Goal: Task Accomplishment & Management: Use online tool/utility

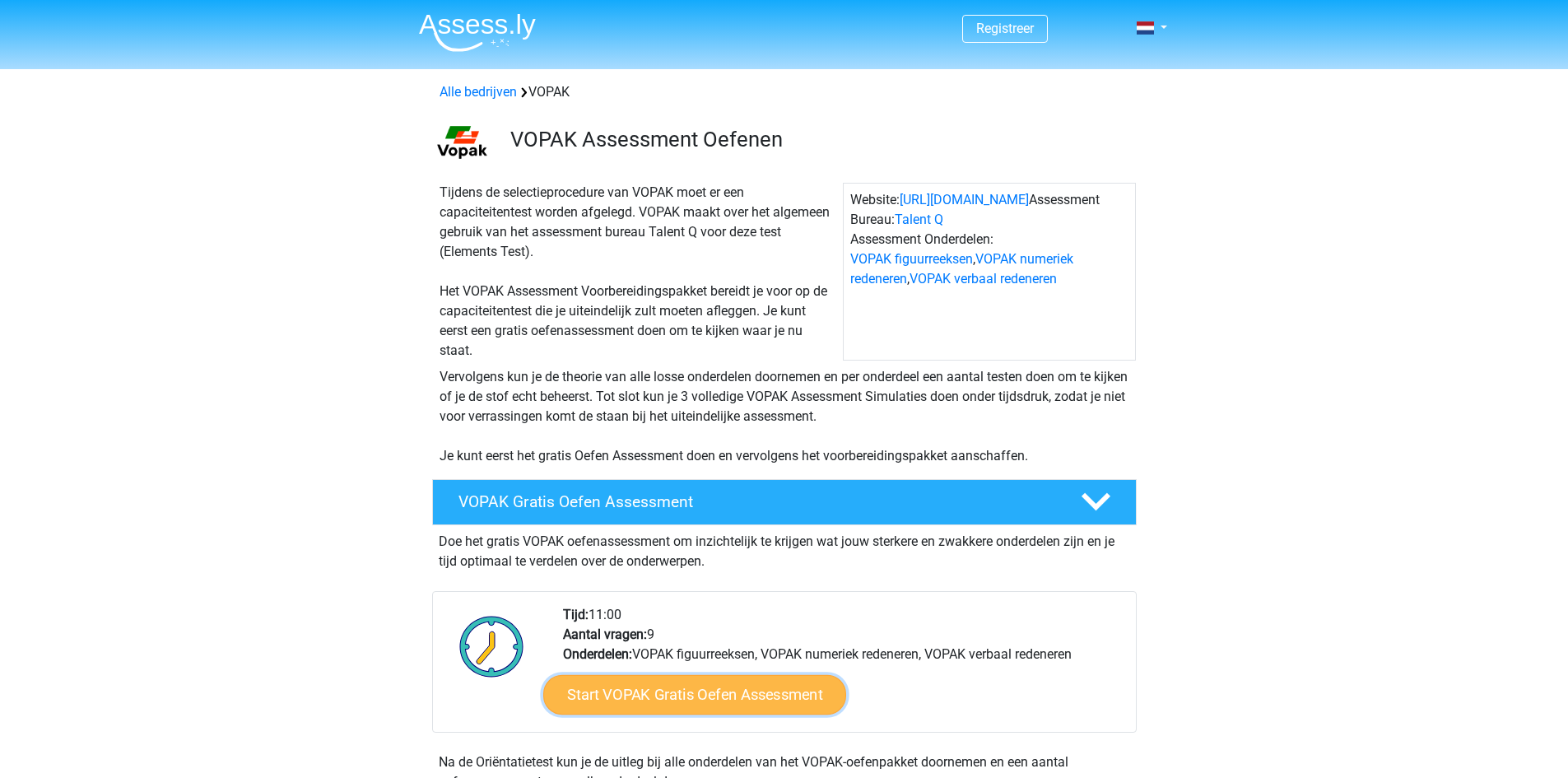
click at [635, 702] on link "Start VOPAK Gratis Oefen Assessment" at bounding box center [694, 695] width 303 height 40
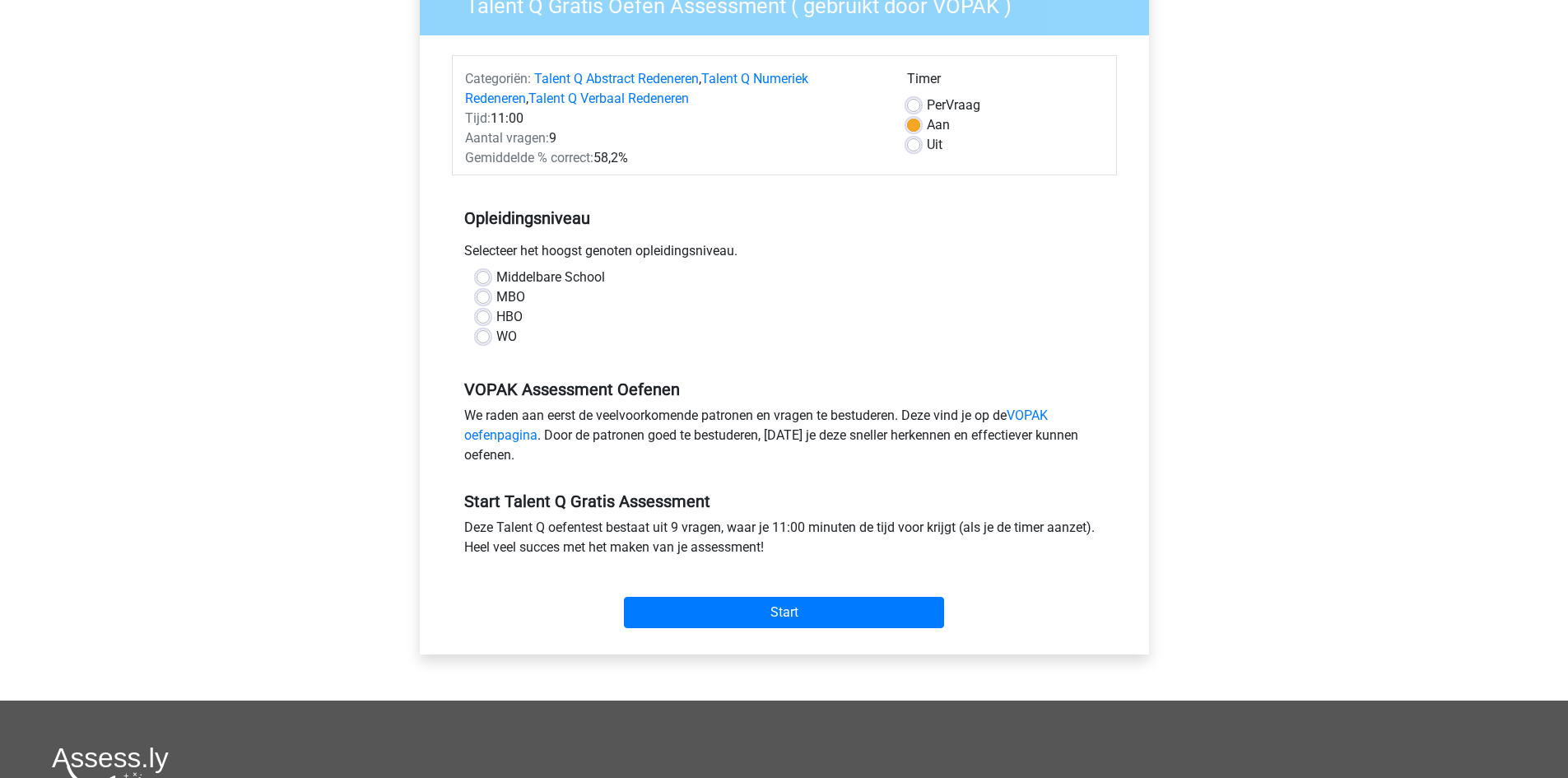
scroll to position [164, 0]
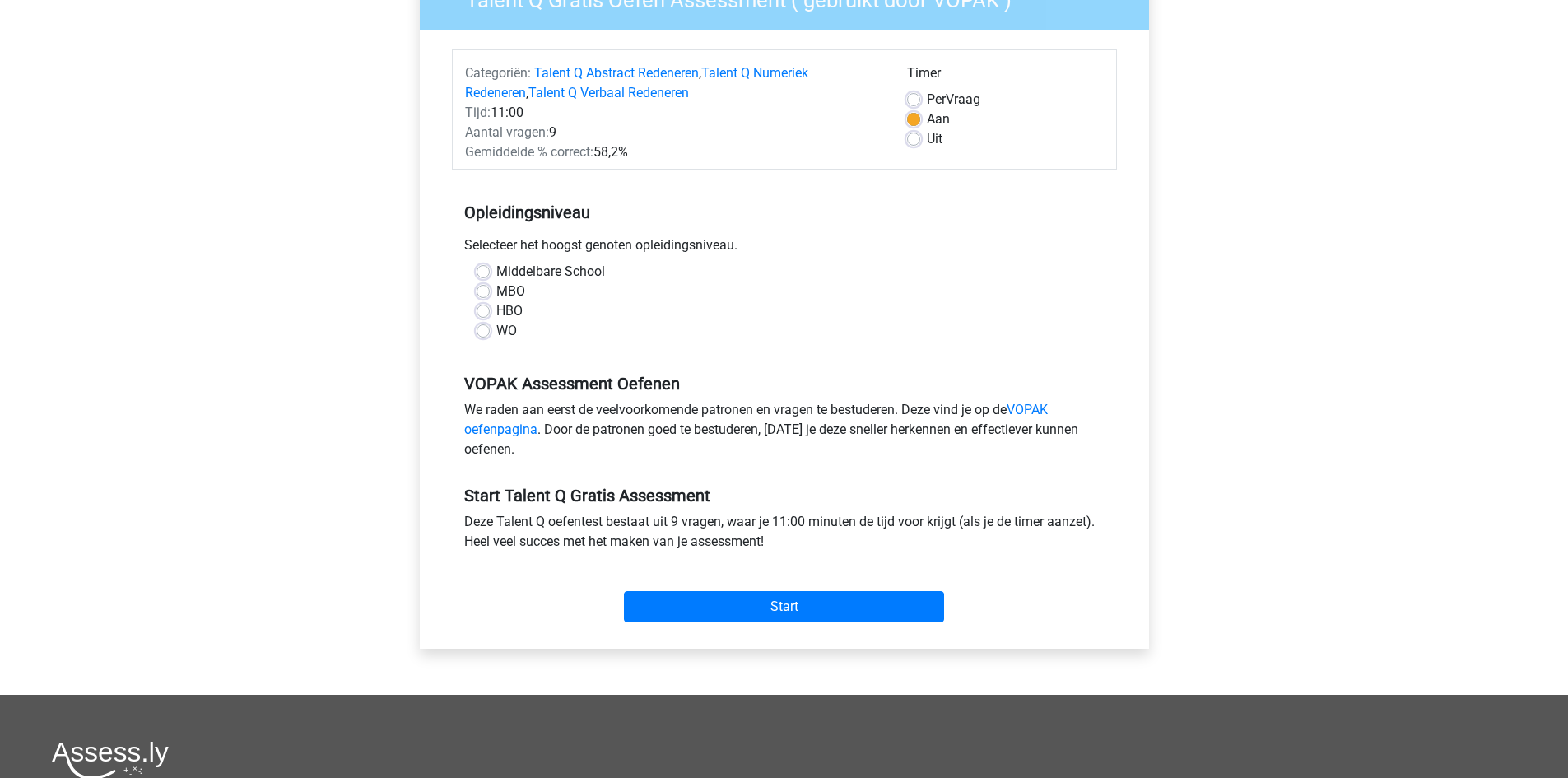
click at [554, 293] on div "MBO" at bounding box center [784, 291] width 616 height 20
drag, startPoint x: 530, startPoint y: 279, endPoint x: 520, endPoint y: 272, distance: 12.2
click at [524, 274] on label "Middelbare School" at bounding box center [550, 272] width 109 height 20
click at [496, 267] on label "Middelbare School" at bounding box center [550, 272] width 109 height 20
click at [486, 267] on input "Middelbare School" at bounding box center [483, 270] width 13 height 17
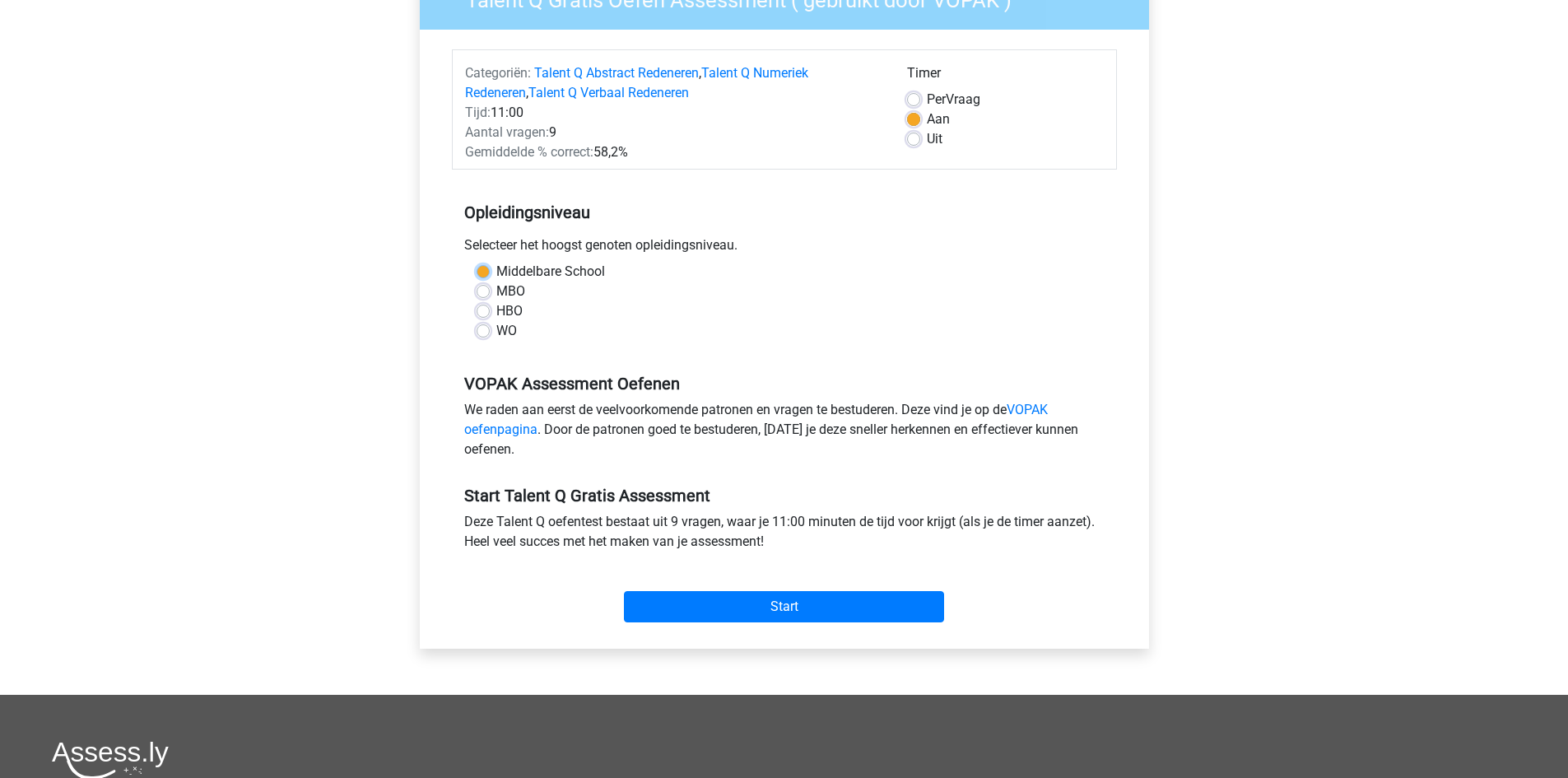
radio input "true"
click at [496, 269] on label "Middelbare School" at bounding box center [550, 272] width 109 height 20
click at [486, 269] on input "Middelbare School" at bounding box center [483, 270] width 13 height 17
click at [736, 615] on input "Start" at bounding box center [784, 607] width 320 height 32
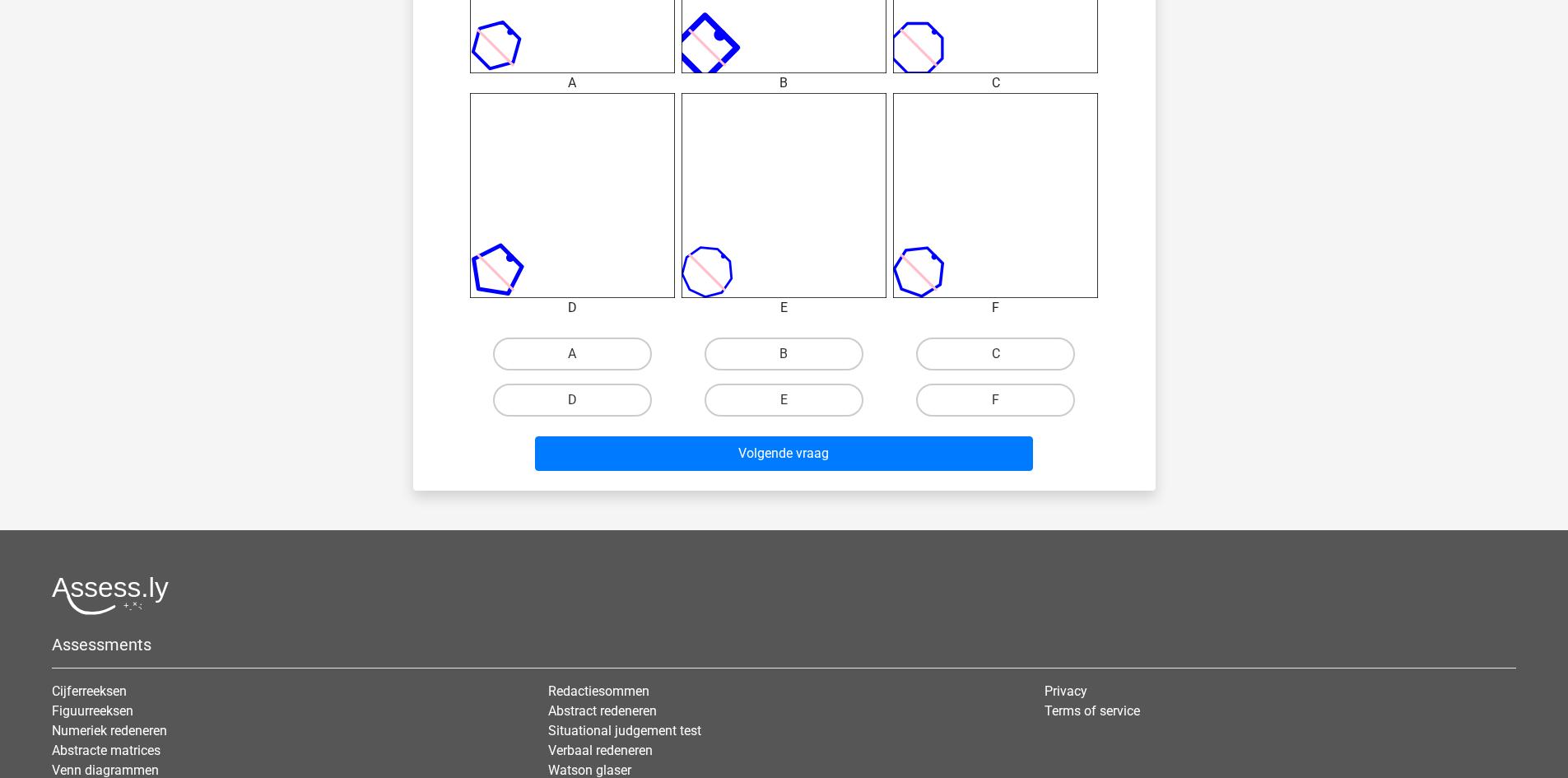
scroll to position [823, 0]
